Goal: Consume media (video, audio): Consume media (video, audio)

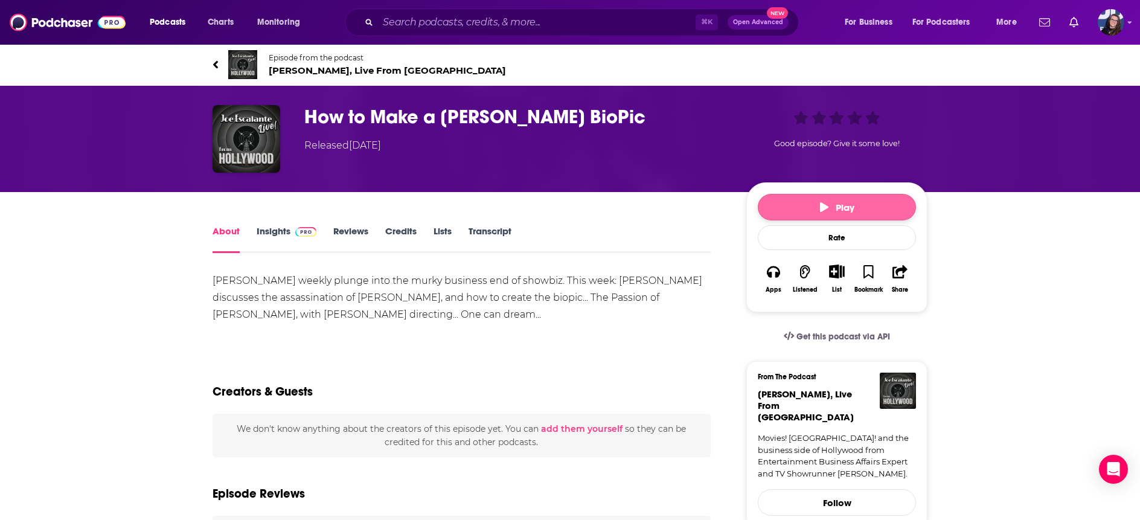
click at [838, 205] on span "Play" at bounding box center [837, 207] width 34 height 11
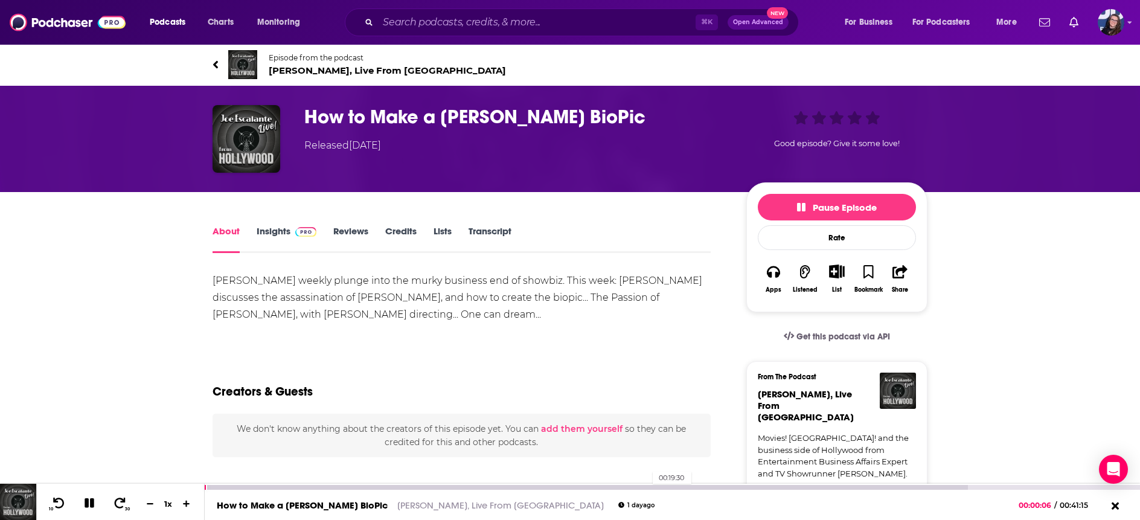
click at [647, 486] on div at bounding box center [586, 487] width 763 height 5
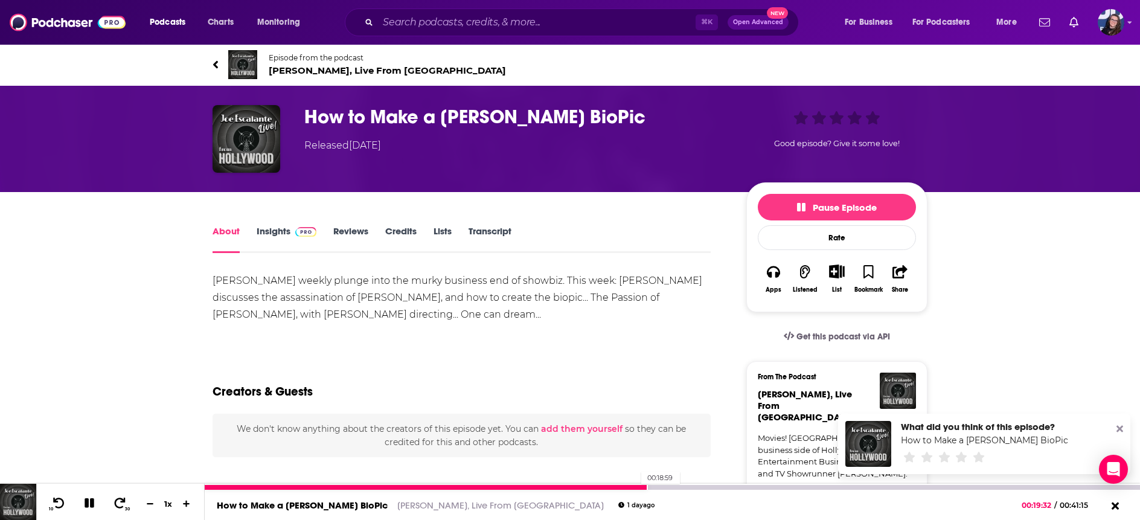
click at [635, 486] on div at bounding box center [426, 487] width 443 height 5
click at [1120, 508] on icon at bounding box center [1116, 506] width 14 height 11
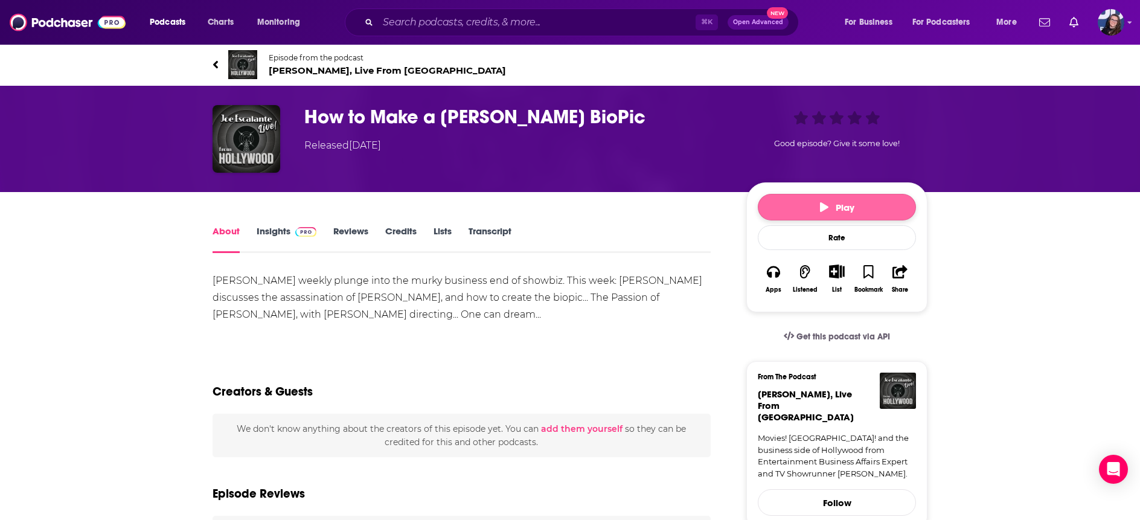
click at [854, 210] on button "Play" at bounding box center [837, 207] width 158 height 27
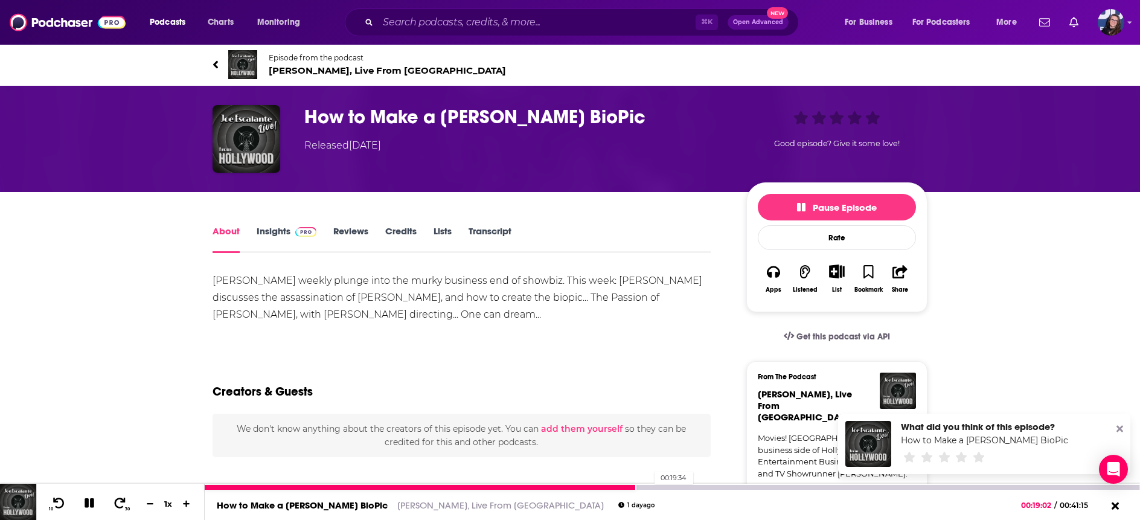
click at [649, 487] on div at bounding box center [672, 487] width 934 height 5
click at [655, 488] on div at bounding box center [672, 487] width 934 height 5
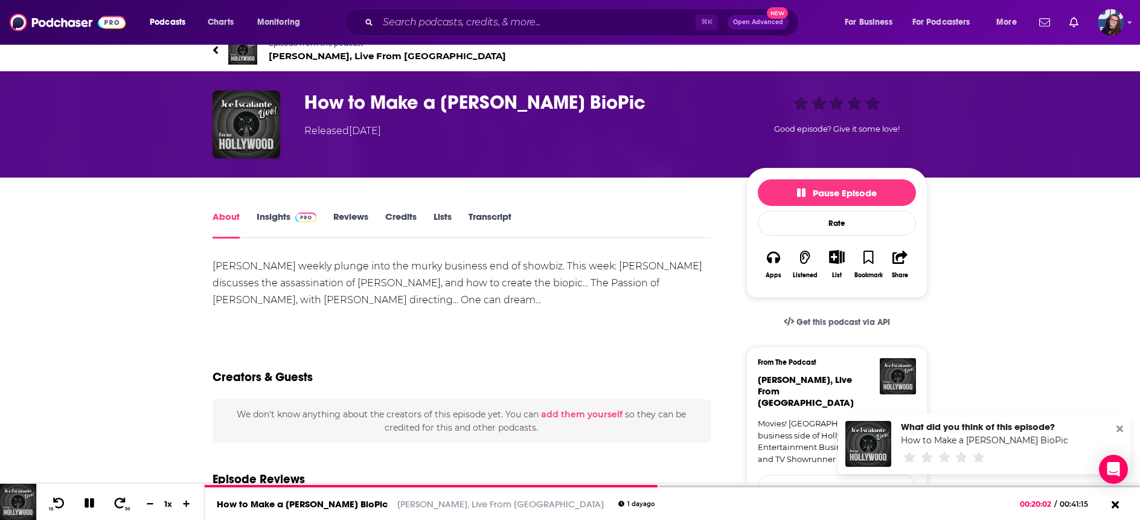
scroll to position [18, 0]
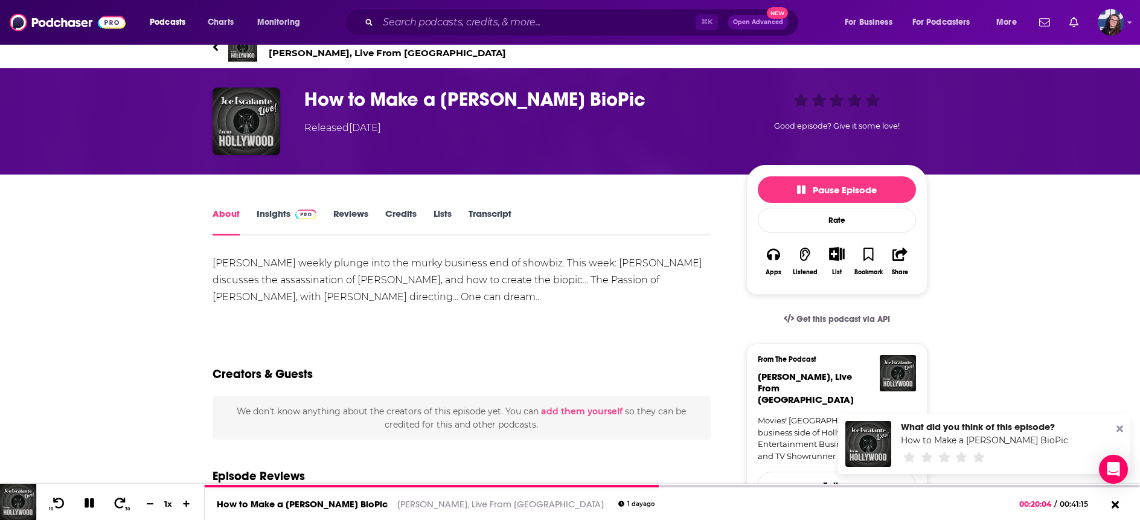
click at [1120, 428] on icon at bounding box center [1120, 429] width 7 height 7
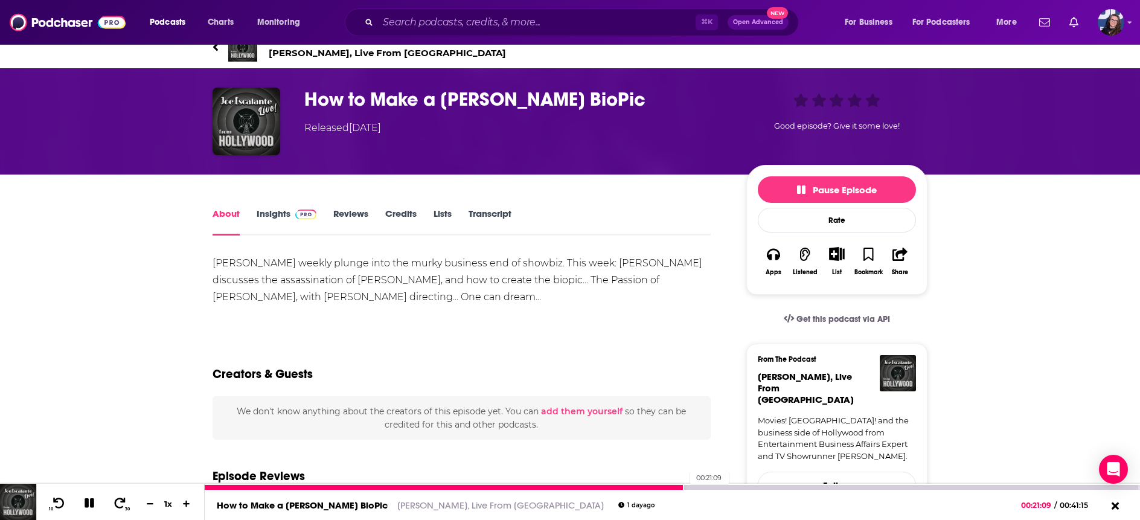
click at [684, 487] on div at bounding box center [444, 487] width 479 height 5
click at [86, 503] on icon at bounding box center [90, 503] width 10 height 10
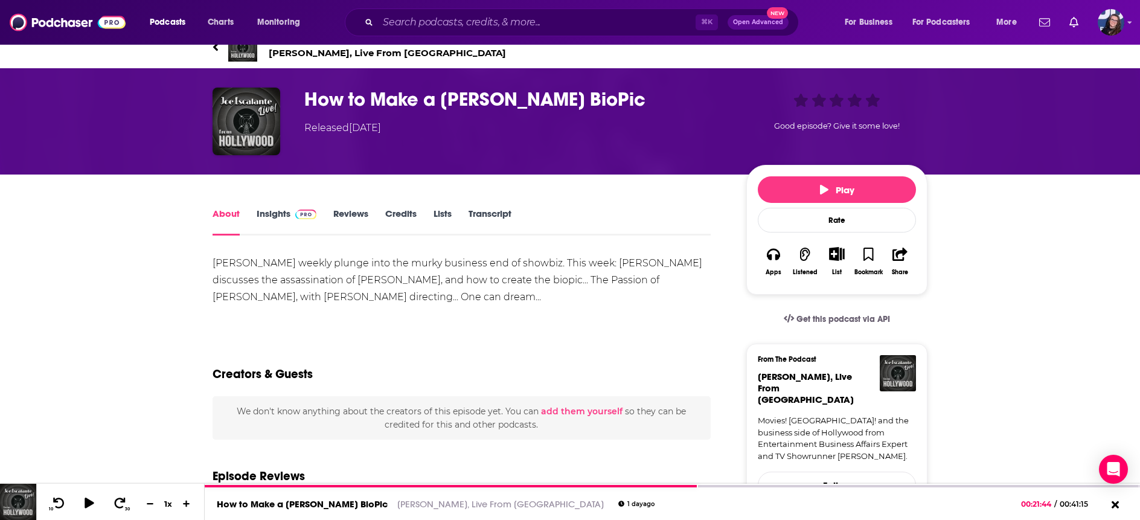
click at [249, 123] on img "How to Make a Charlie Kirk BioPic" at bounding box center [247, 122] width 68 height 68
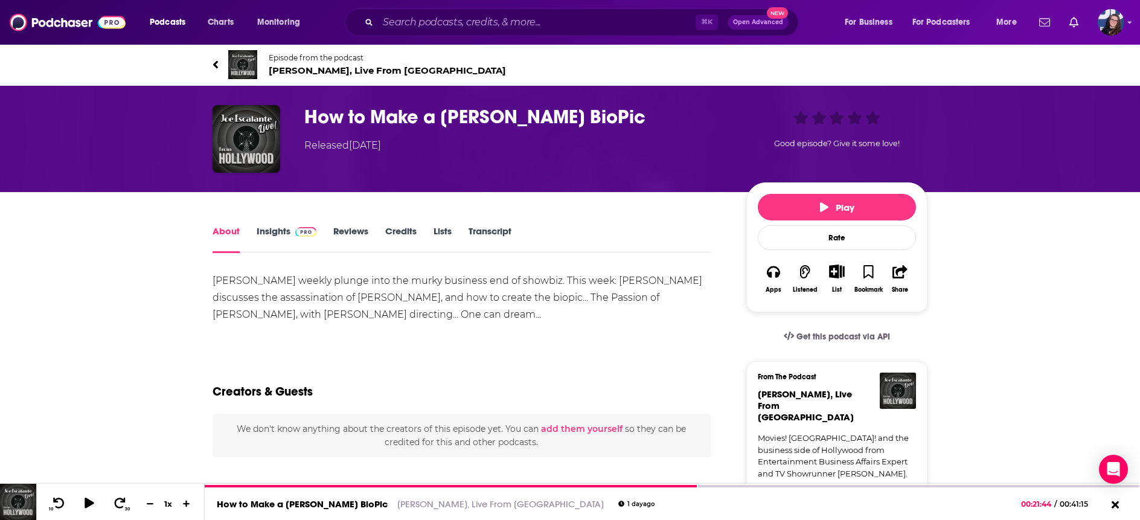
click at [240, 138] on img "How to Make a Charlie Kirk BioPic" at bounding box center [247, 139] width 68 height 68
click at [273, 234] on link "Insights" at bounding box center [287, 239] width 60 height 28
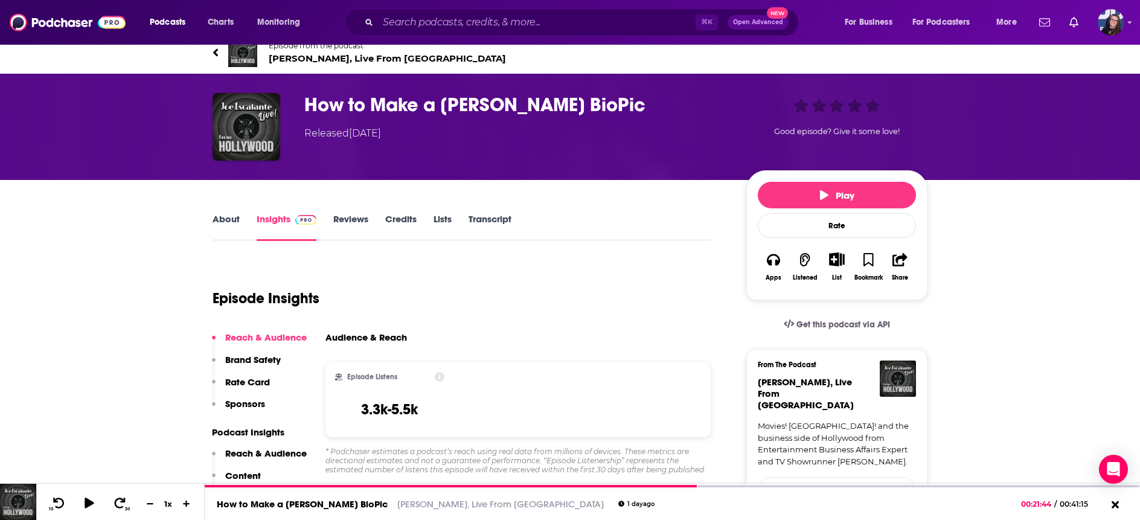
scroll to position [14, 0]
